Goal: Communication & Community: Answer question/provide support

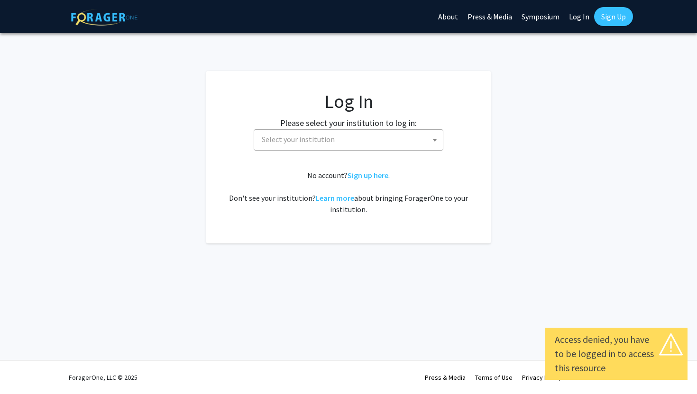
select select
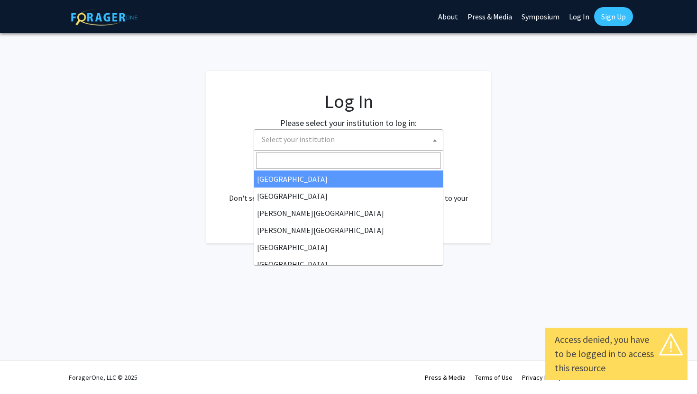
click at [370, 137] on span "Select your institution" at bounding box center [350, 139] width 185 height 19
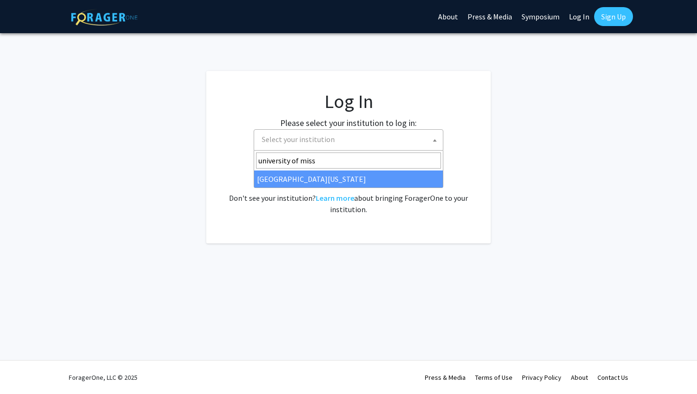
type input "university of miss"
select select "33"
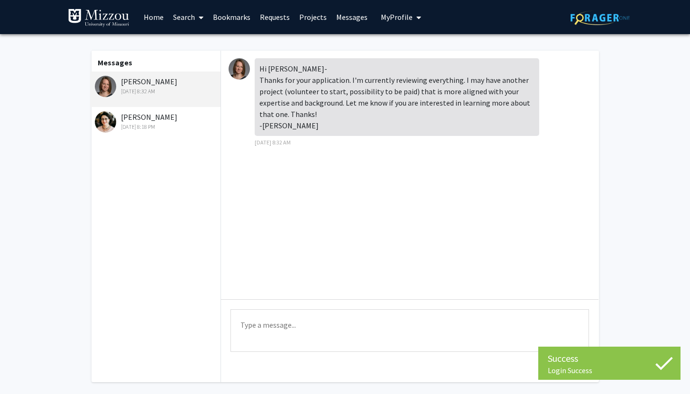
click at [155, 121] on div "[PERSON_NAME] [DATE] 8:18 PM" at bounding box center [157, 121] width 124 height 20
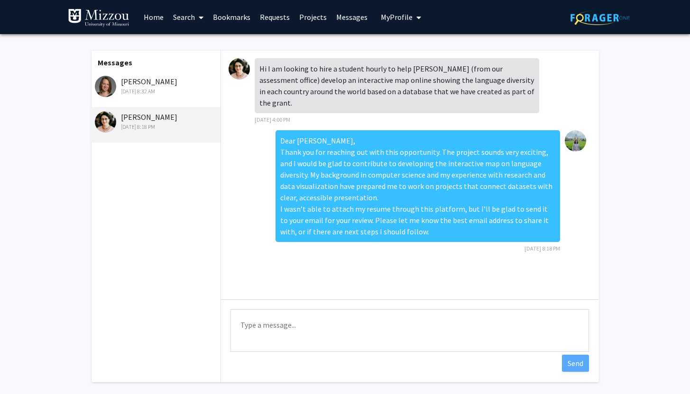
click at [173, 85] on div "[PERSON_NAME] [DATE] 8:32 AM" at bounding box center [157, 86] width 124 height 20
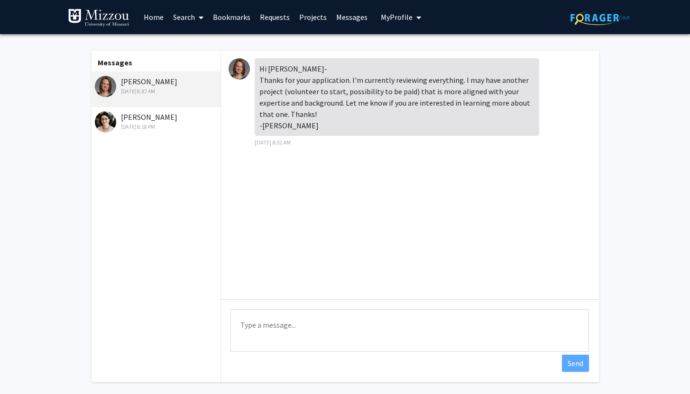
click at [238, 65] on img at bounding box center [238, 68] width 21 height 21
click at [236, 72] on img at bounding box center [238, 68] width 21 height 21
click at [161, 130] on div "Sep 24, 2025 8:18 PM" at bounding box center [157, 127] width 124 height 9
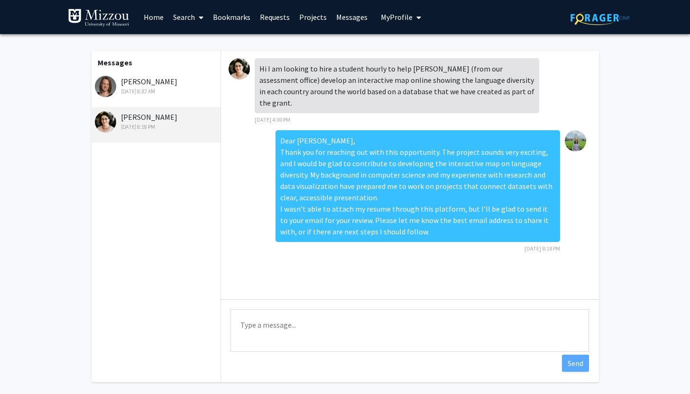
click at [164, 74] on div "Rachel Wolpert Sep 25, 2025 8:32 AM" at bounding box center [155, 90] width 131 height 36
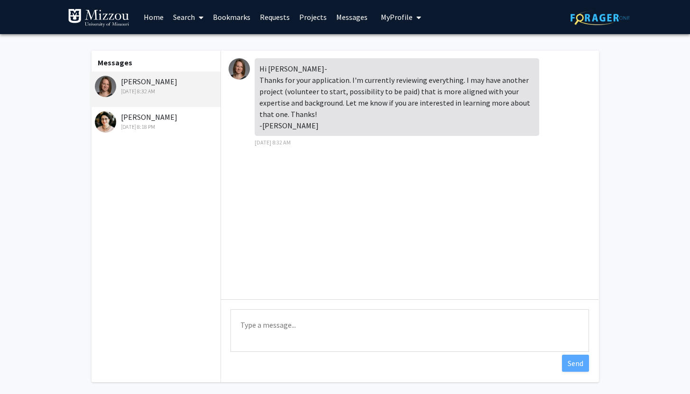
click at [291, 335] on textarea "Type a message" at bounding box center [409, 330] width 358 height 43
paste textarea "Dear Dr. Wolpert, Thank you for your kind message. I am very interested in lear…"
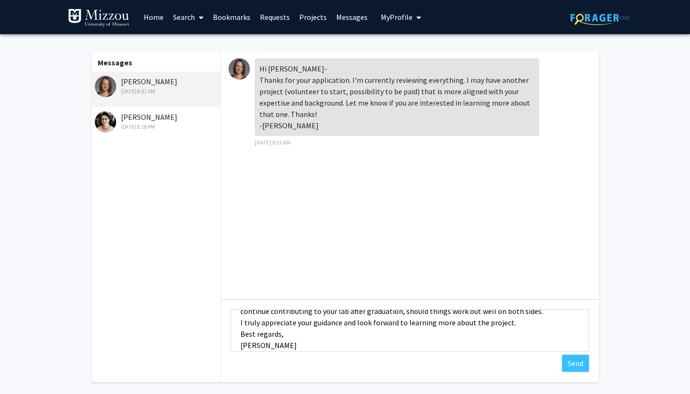
scroll to position [92, 0]
drag, startPoint x: 282, startPoint y: 335, endPoint x: 227, endPoint y: 335, distance: 55.0
click at [226, 335] on div "Type a message Dear Dr. Wolpert, Thank you for your kind message. I am very int…" at bounding box center [409, 332] width 377 height 65
click at [240, 347] on textarea "Dear Dr. Wolpert, Thank you for your kind message. I am very interested in lear…" at bounding box center [409, 330] width 358 height 43
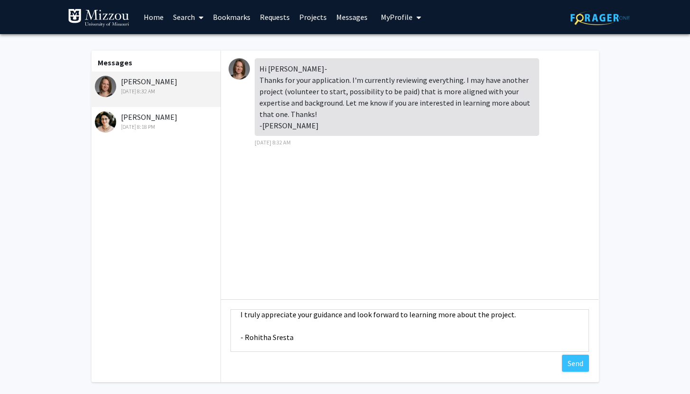
scroll to position [102, 0]
type textarea "Dear Dr. Wolpert, Thank you for your kind message. I am very interested in lear…"
click at [578, 363] on button "Send" at bounding box center [575, 363] width 27 height 17
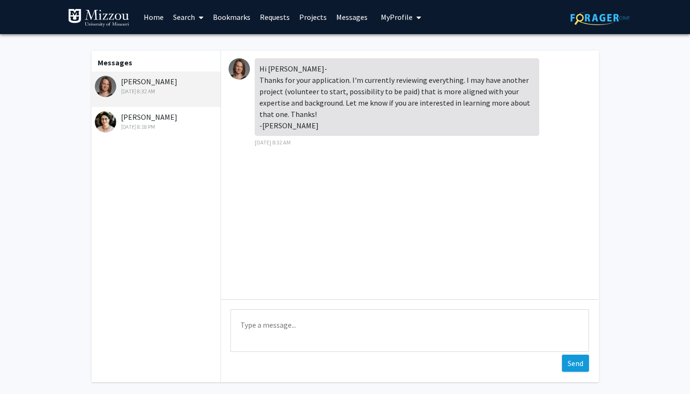
scroll to position [36, 0]
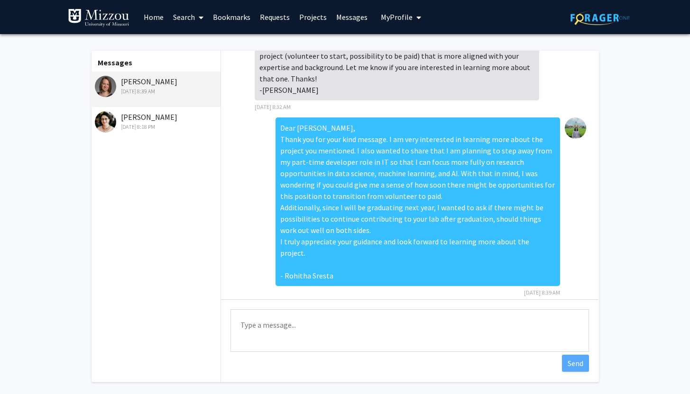
click at [305, 21] on link "Projects" at bounding box center [312, 16] width 37 height 33
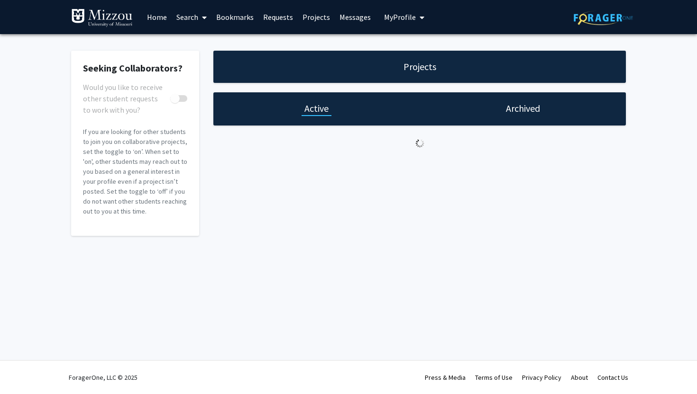
checkbox input "true"
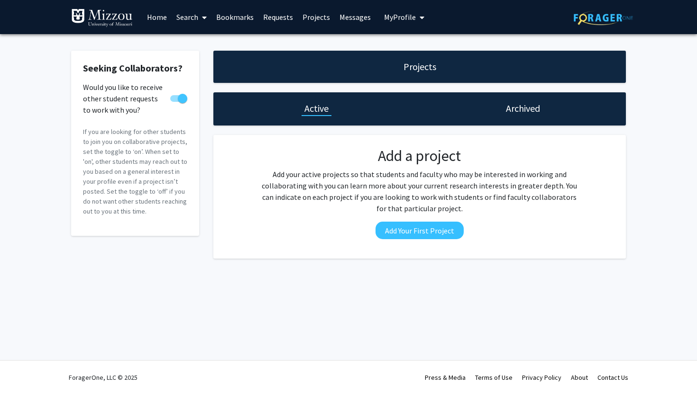
click at [353, 19] on link "Messages" at bounding box center [355, 16] width 41 height 33
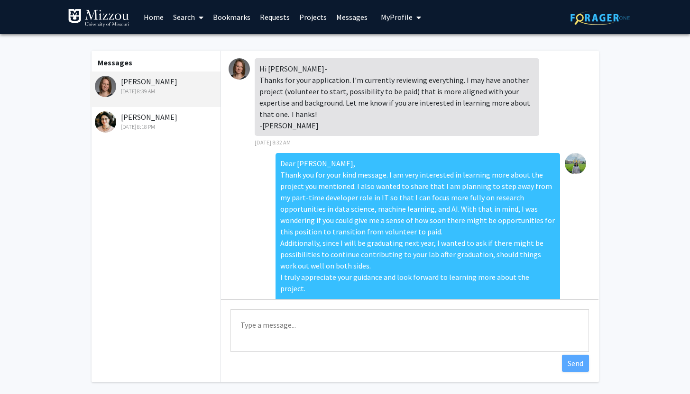
scroll to position [36, 0]
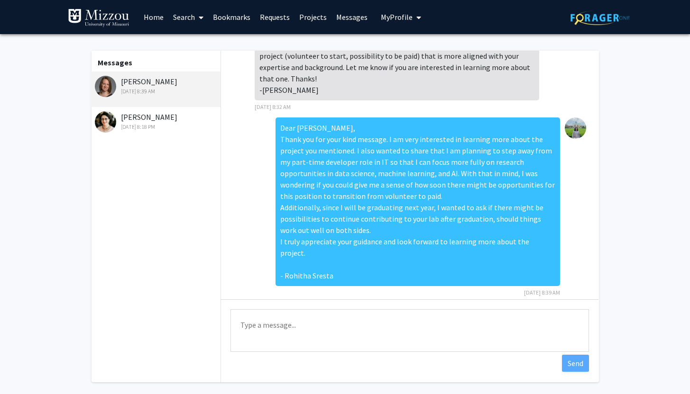
click at [168, 127] on div "Sep 24, 2025 8:18 PM" at bounding box center [157, 127] width 124 height 9
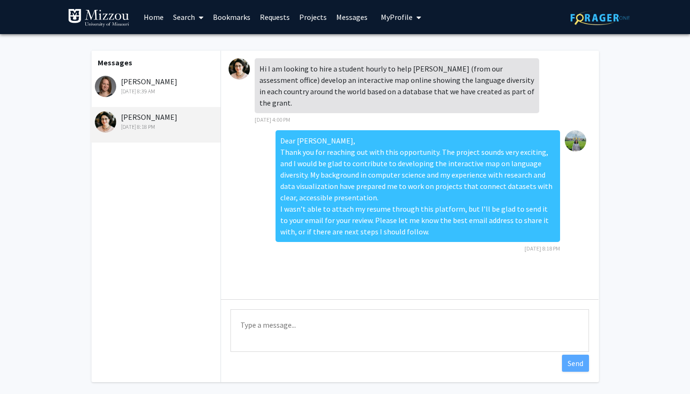
click at [173, 83] on div "Rachel Wolpert Sep 25, 2025 8:39 AM" at bounding box center [157, 86] width 124 height 20
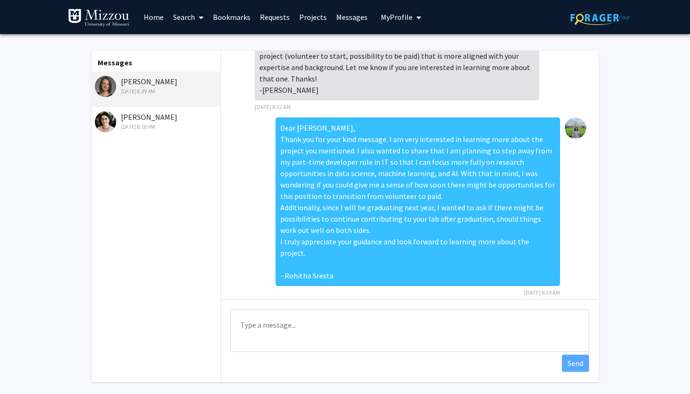
click at [391, 14] on span "My Profile" at bounding box center [397, 16] width 32 height 9
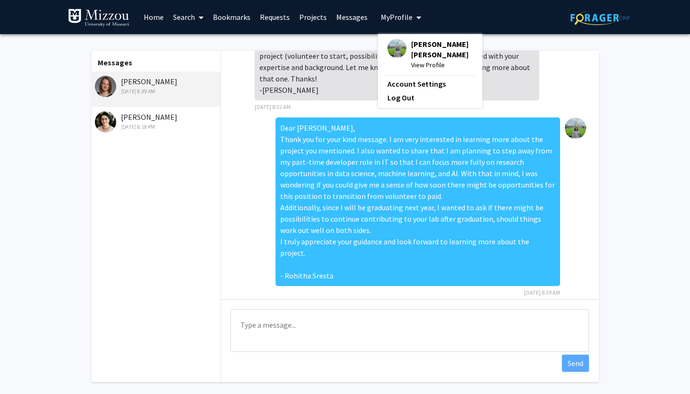
click at [418, 41] on span "Rohitha Sresta Ganji" at bounding box center [442, 49] width 62 height 21
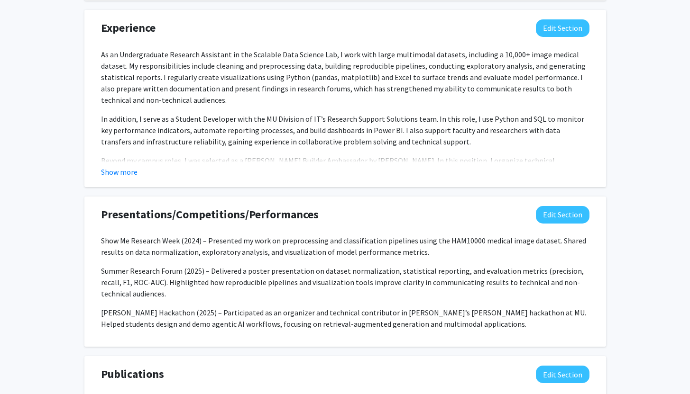
scroll to position [755, 0]
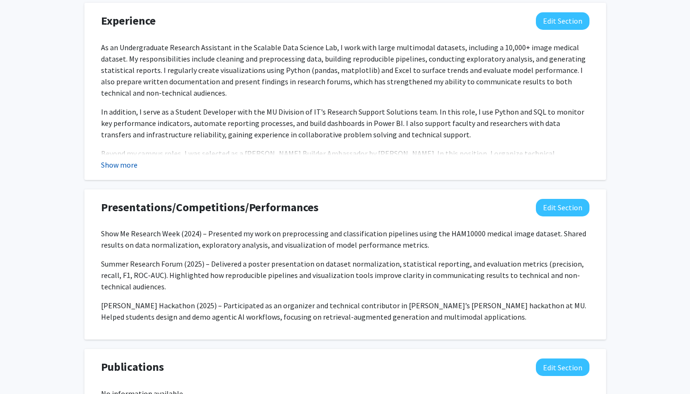
click at [119, 161] on button "Show more" at bounding box center [119, 164] width 36 height 11
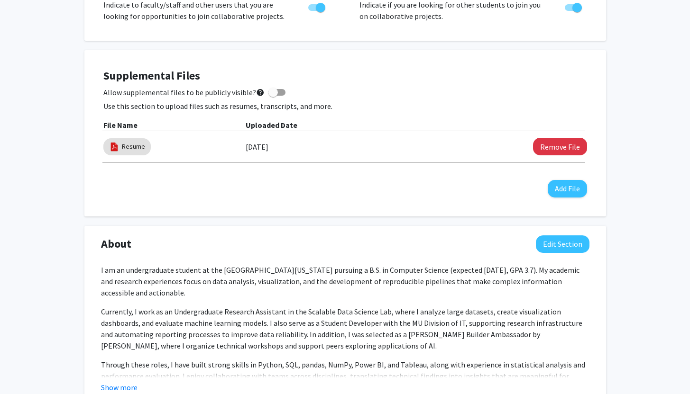
scroll to position [0, 0]
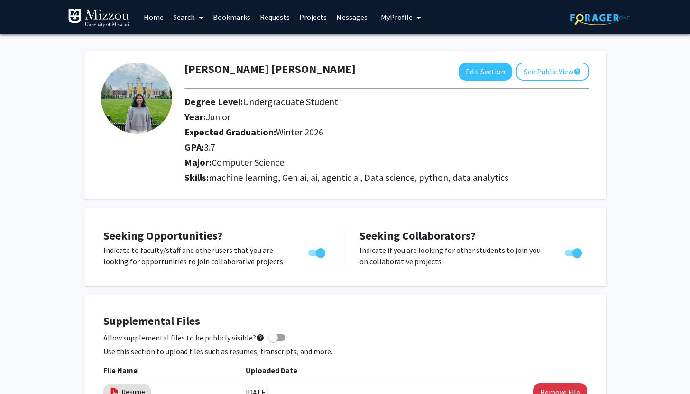
click at [343, 16] on link "Messages" at bounding box center [351, 16] width 41 height 33
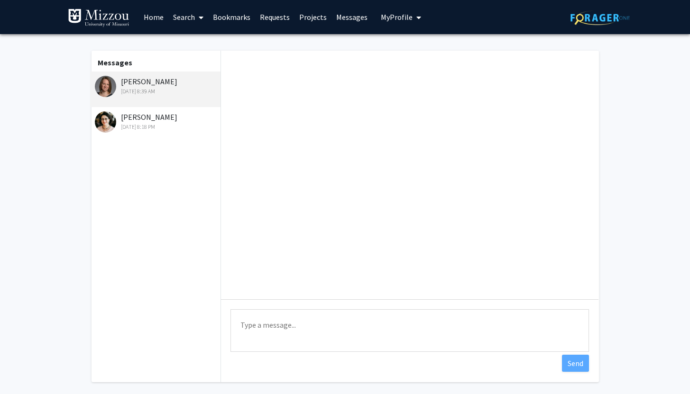
scroll to position [36, 0]
